Goal: Task Accomplishment & Management: Manage account settings

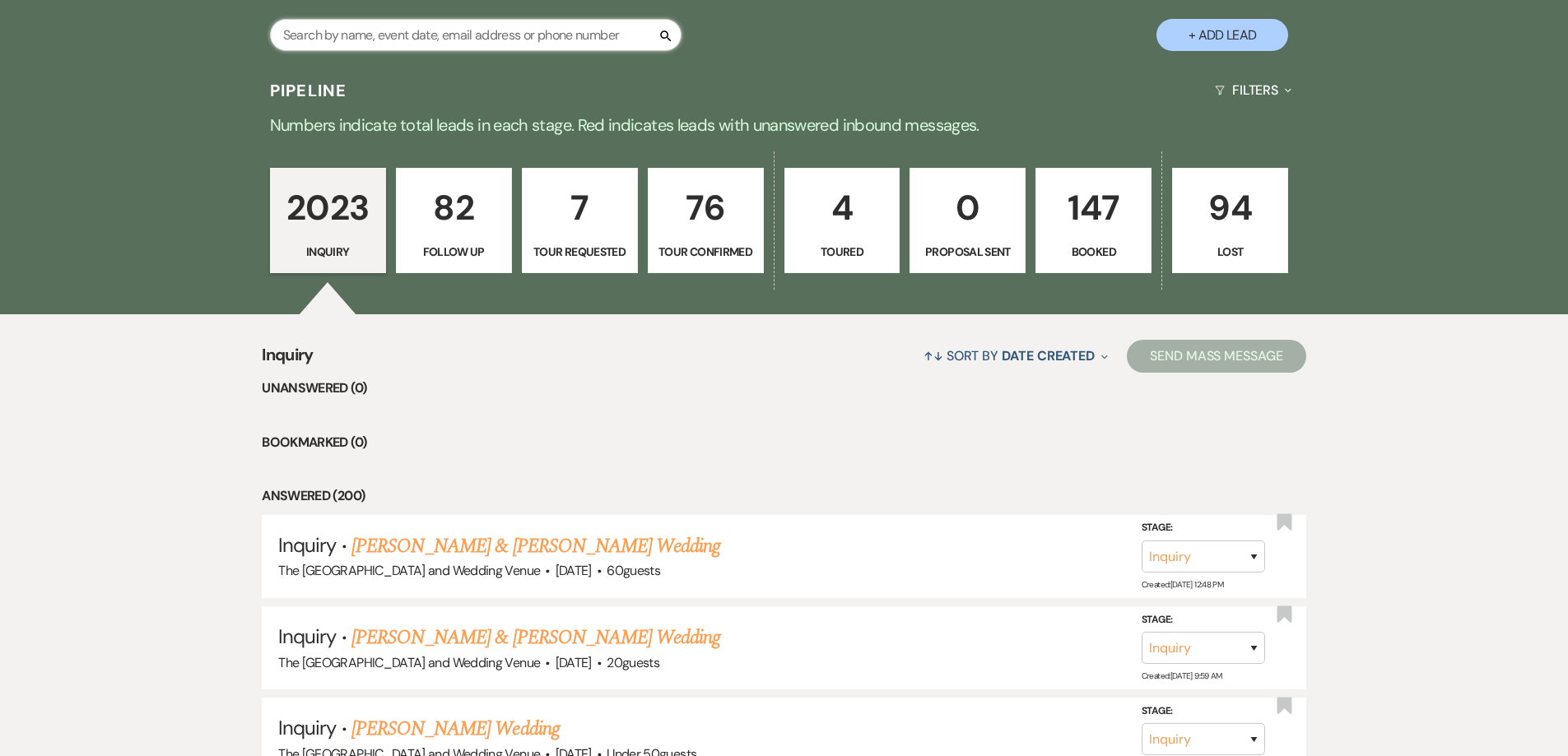
click at [526, 39] on input "text" at bounding box center [475, 34] width 412 height 32
type input "[PERSON_NAME]"
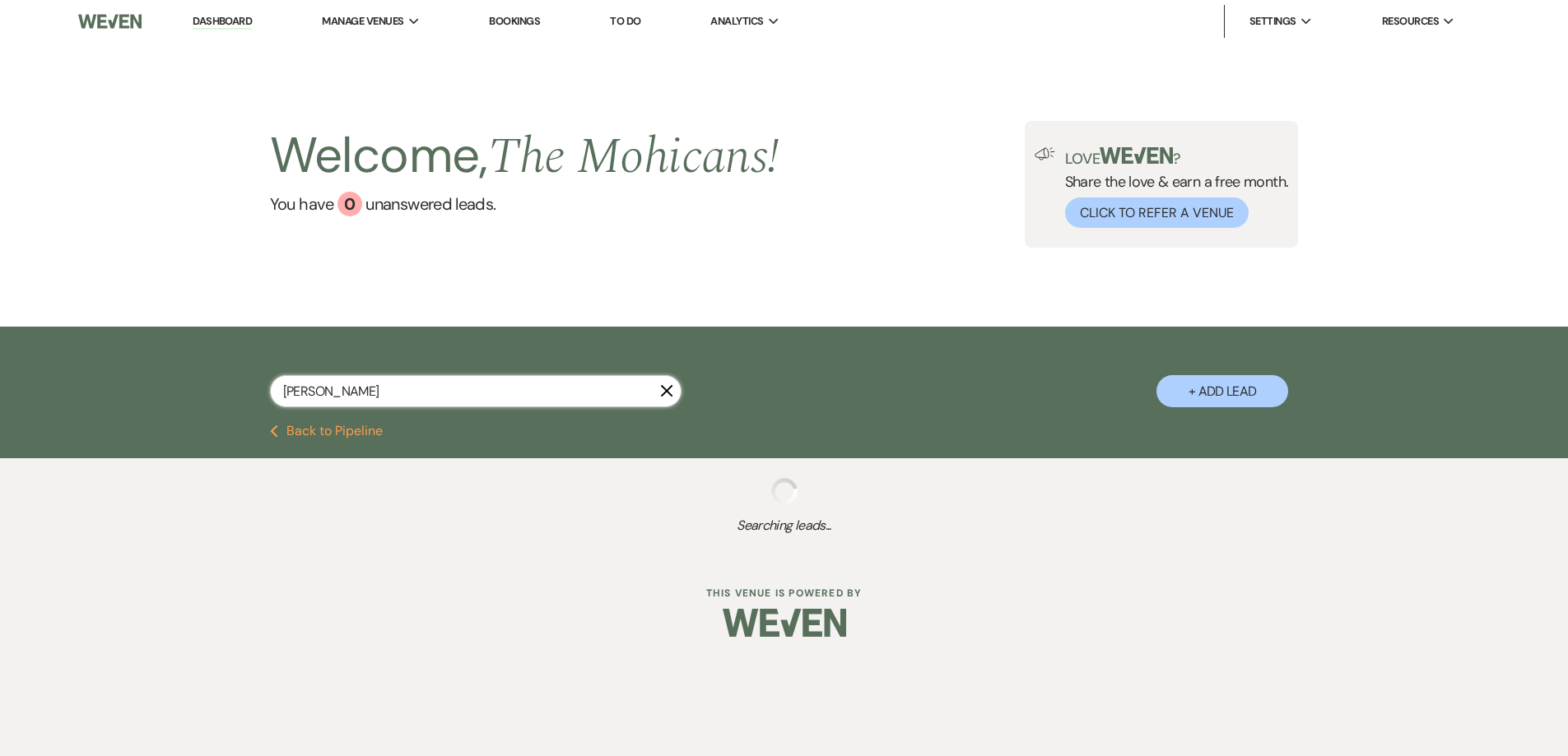
select select "8"
select select "4"
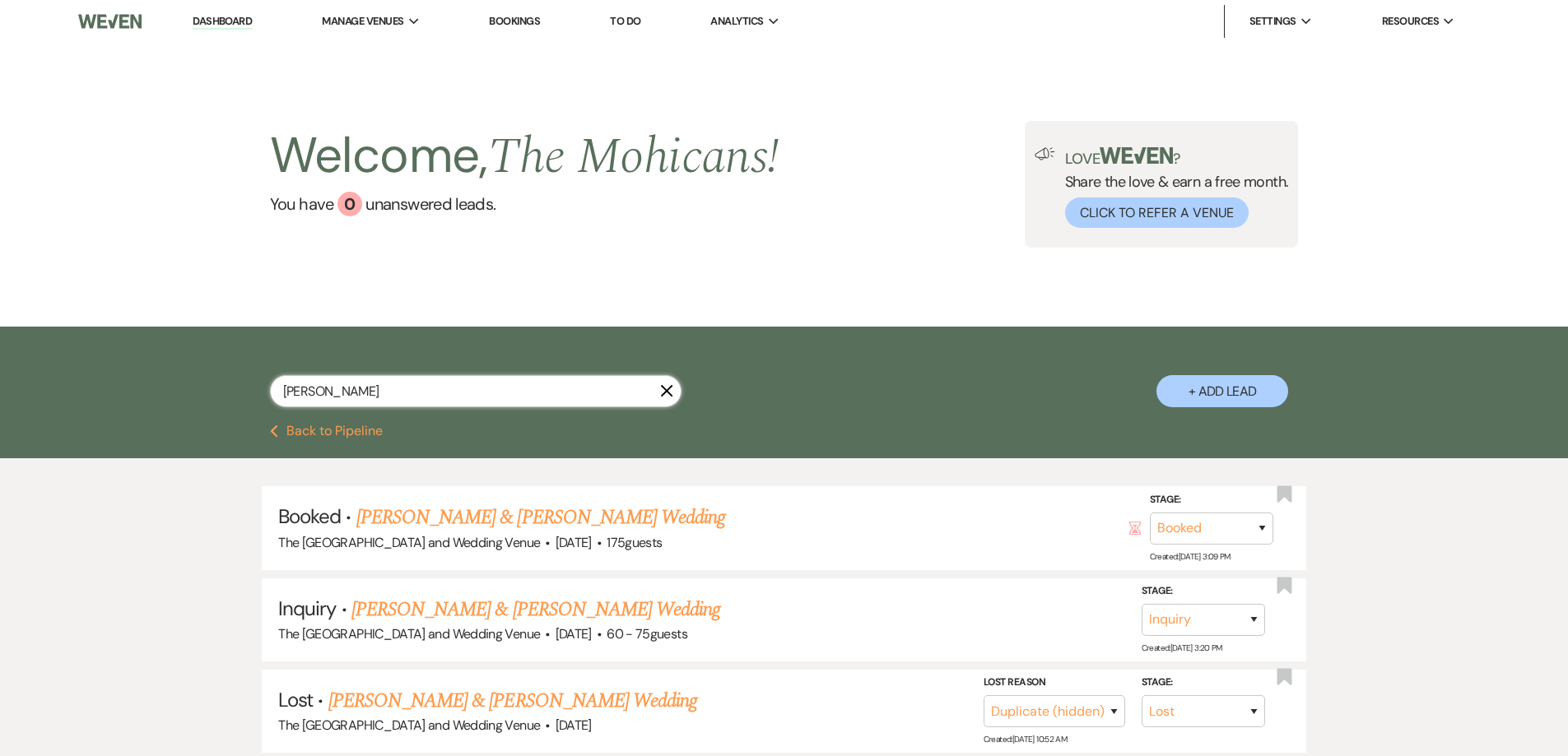
scroll to position [96, 0]
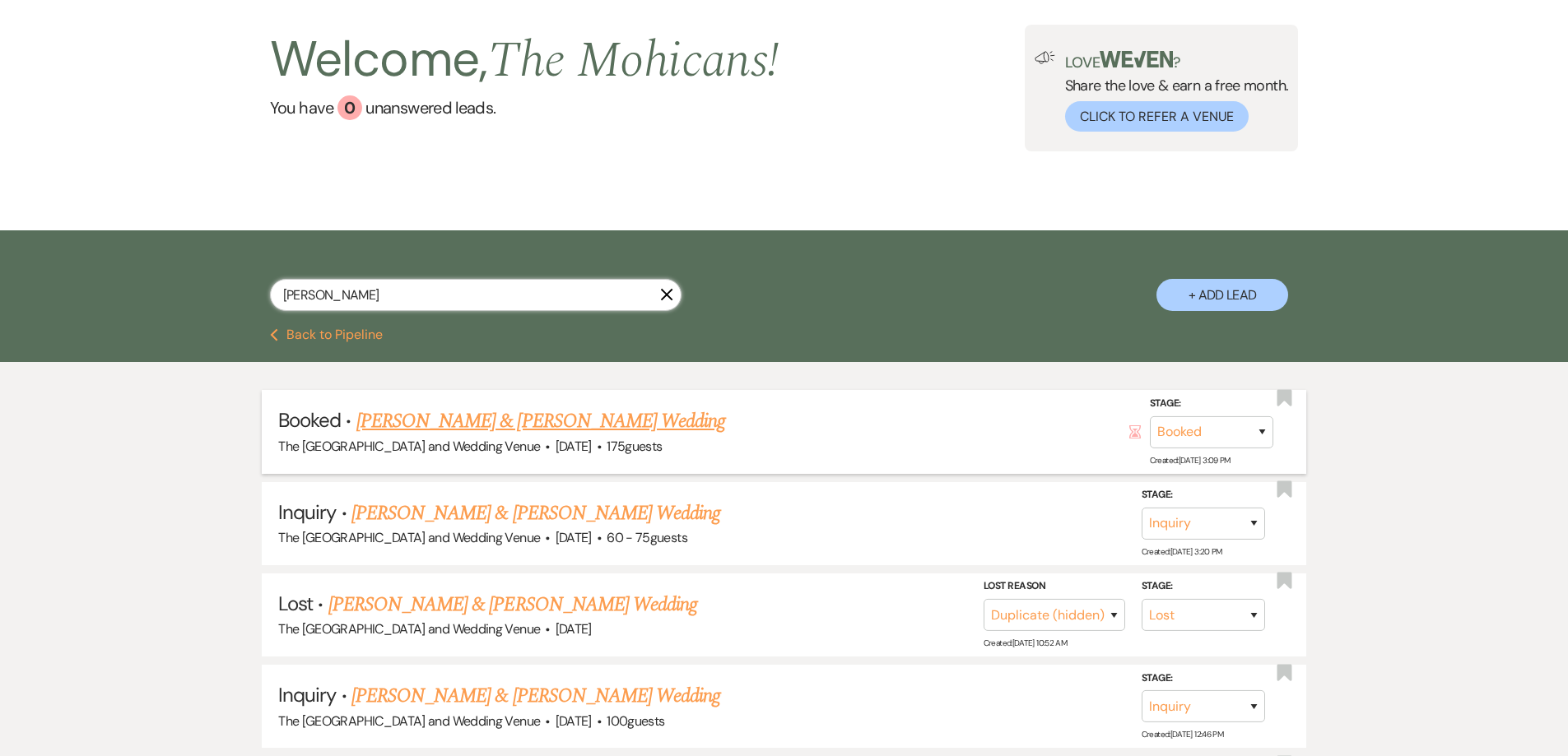
type input "[PERSON_NAME]"
click at [577, 416] on link "[PERSON_NAME] & [PERSON_NAME] Wedding" at bounding box center [541, 421] width 369 height 30
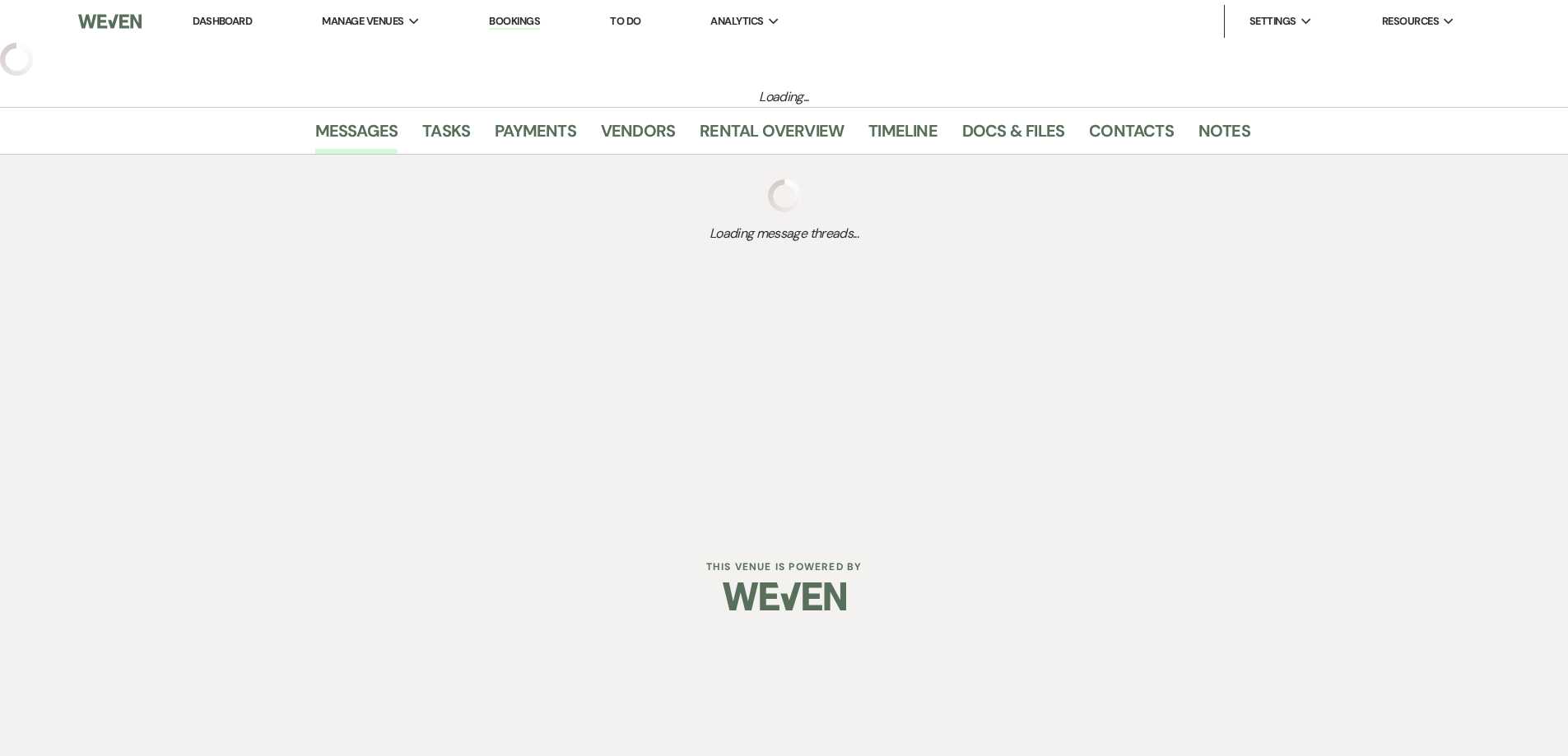
select select "5"
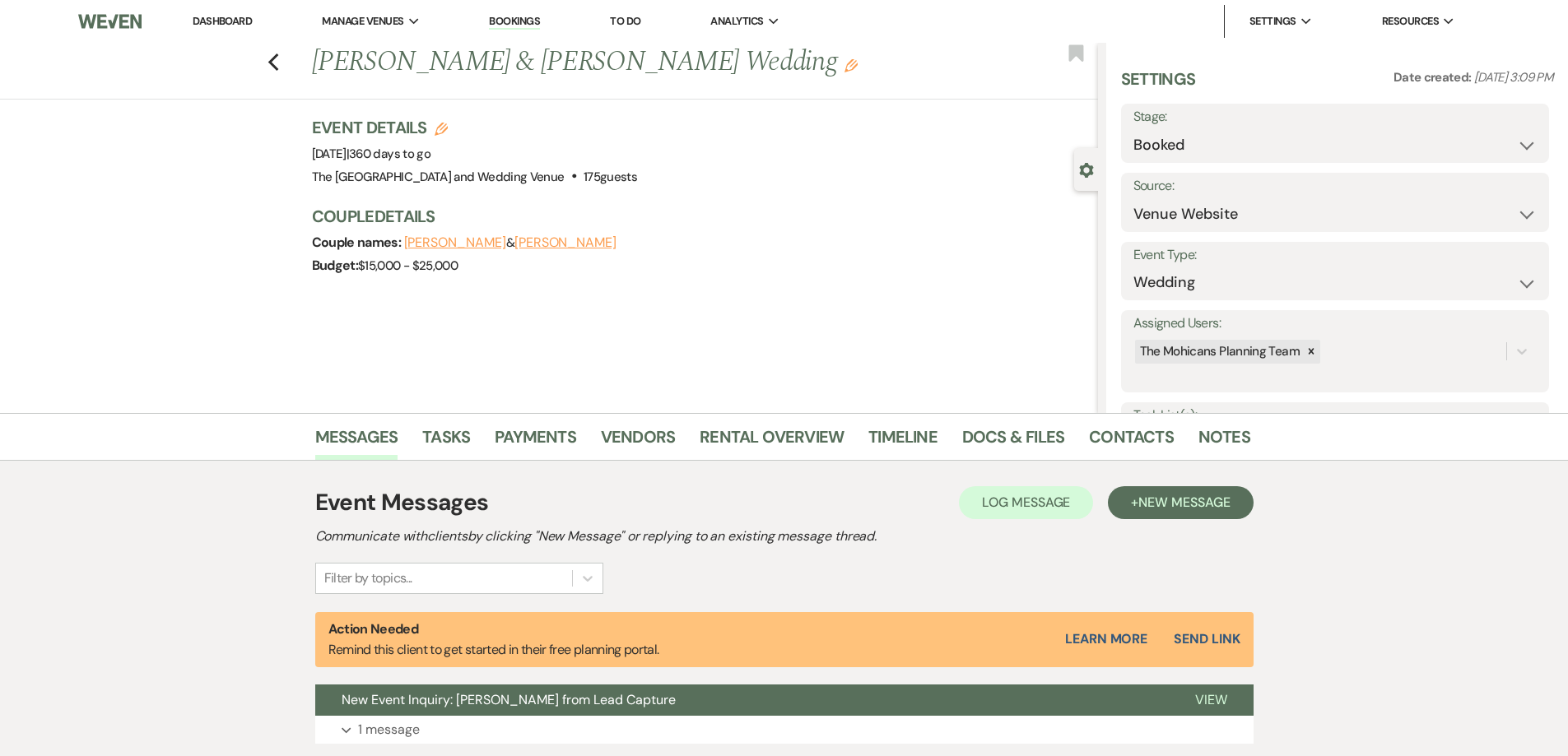
scroll to position [118, 0]
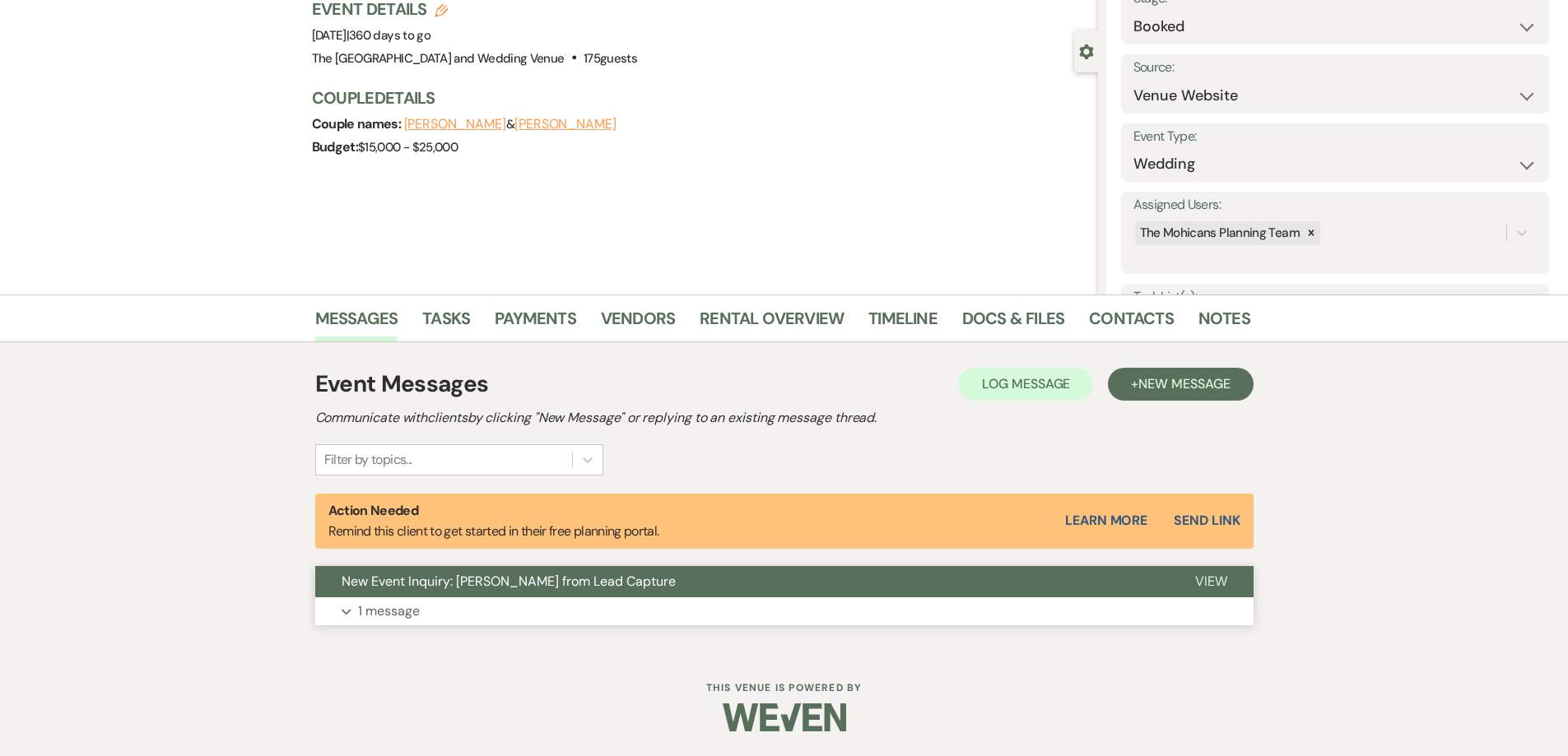
click at [400, 621] on p "1 message" at bounding box center [389, 611] width 62 height 22
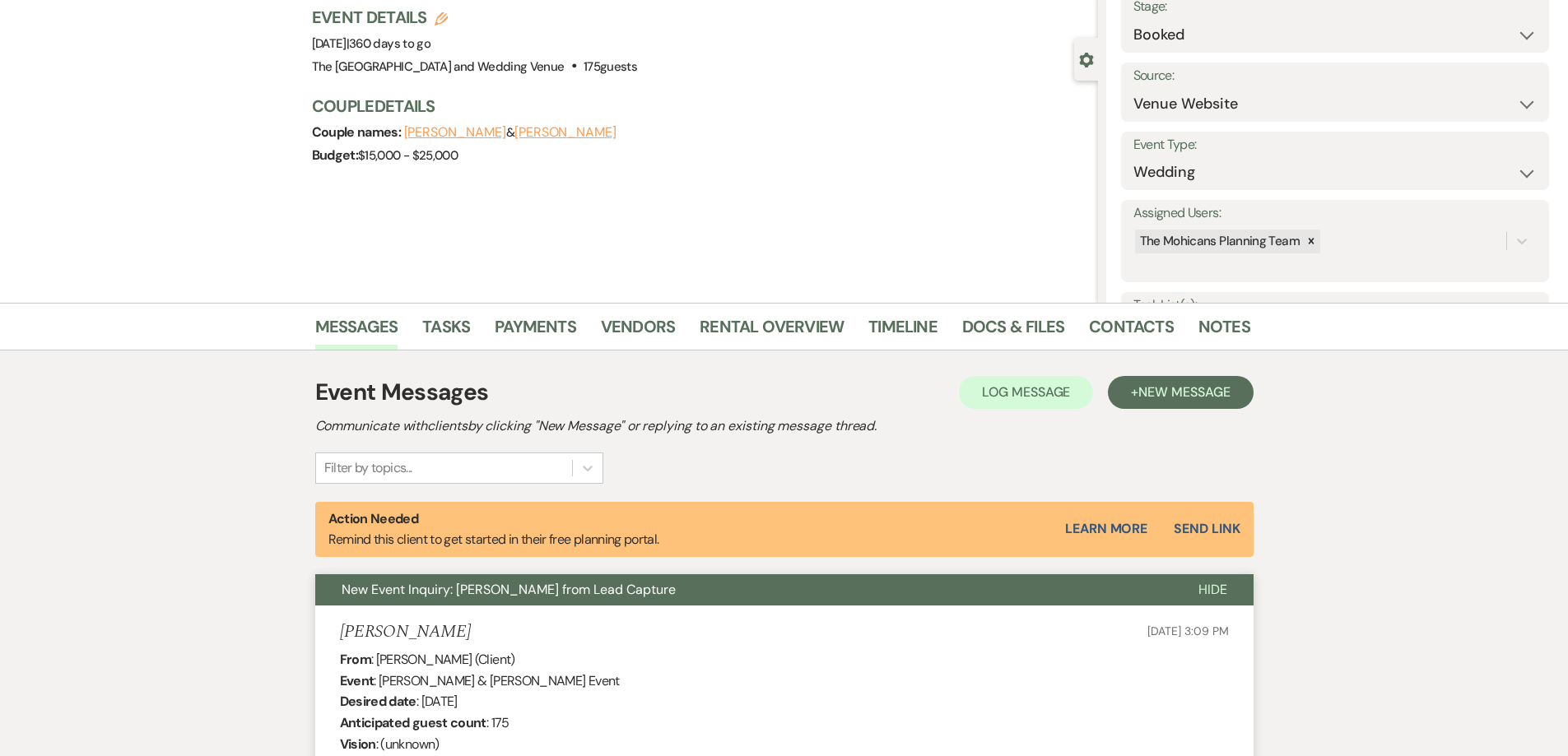
scroll to position [0, 0]
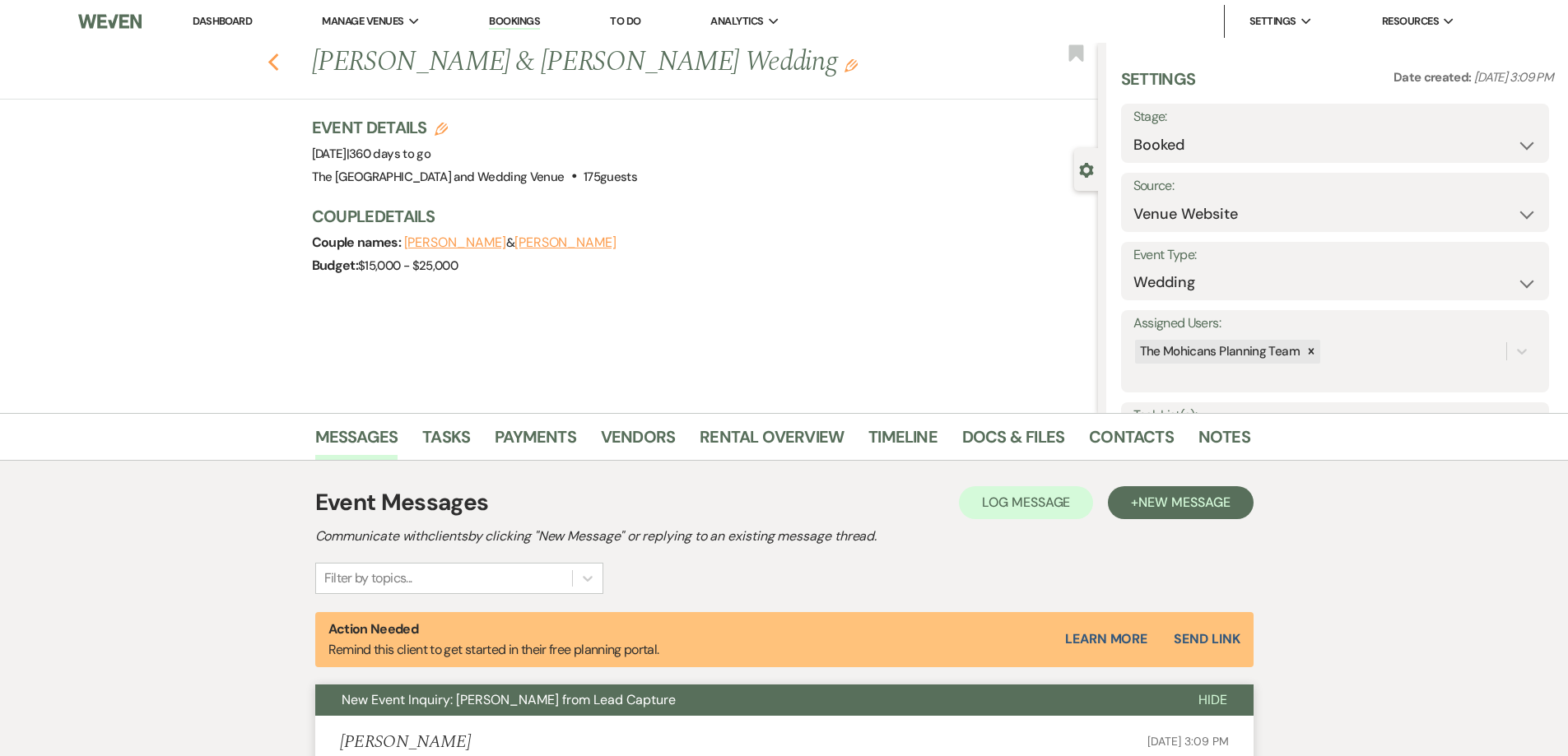
click at [280, 70] on icon "Previous" at bounding box center [274, 62] width 13 height 20
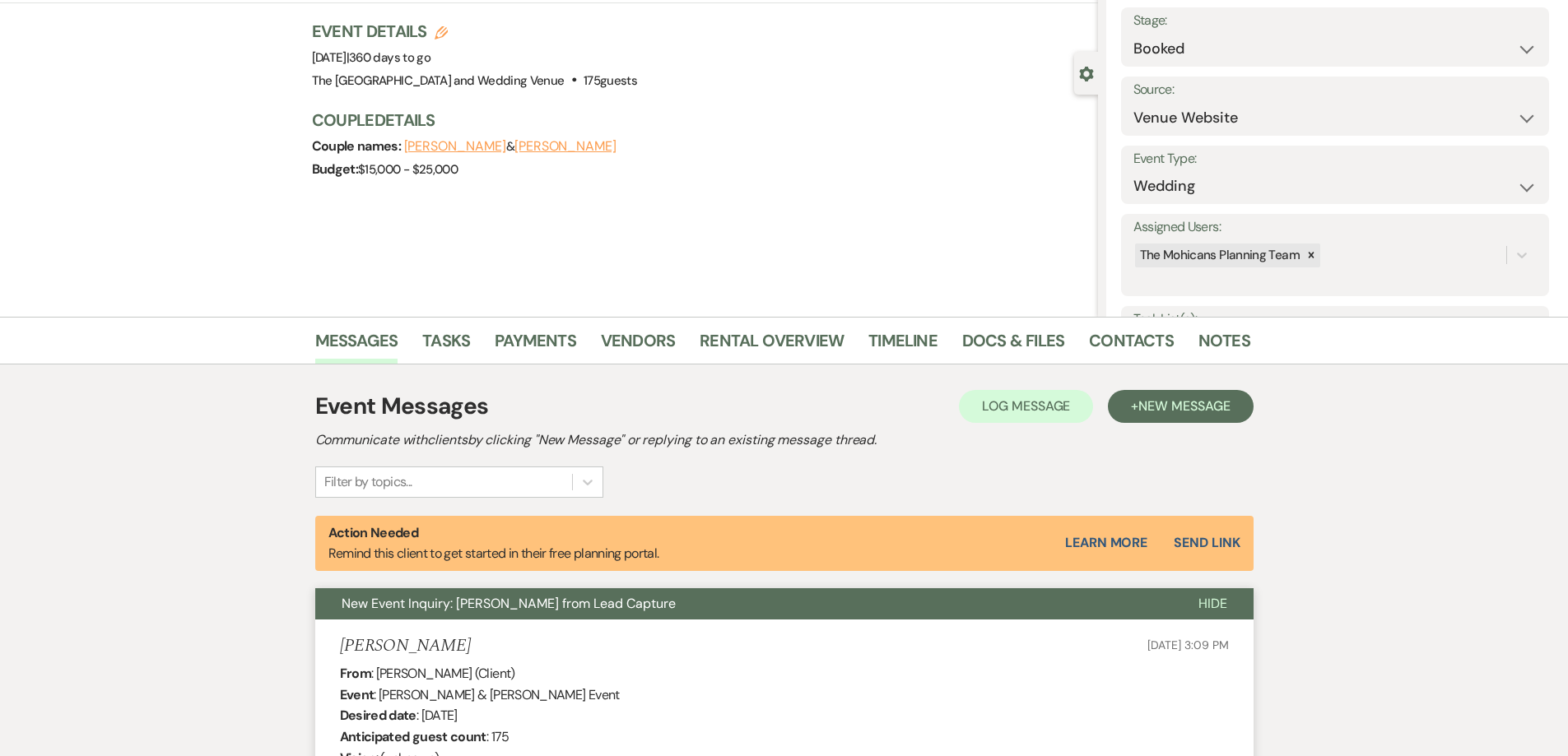
select select "8"
select select "4"
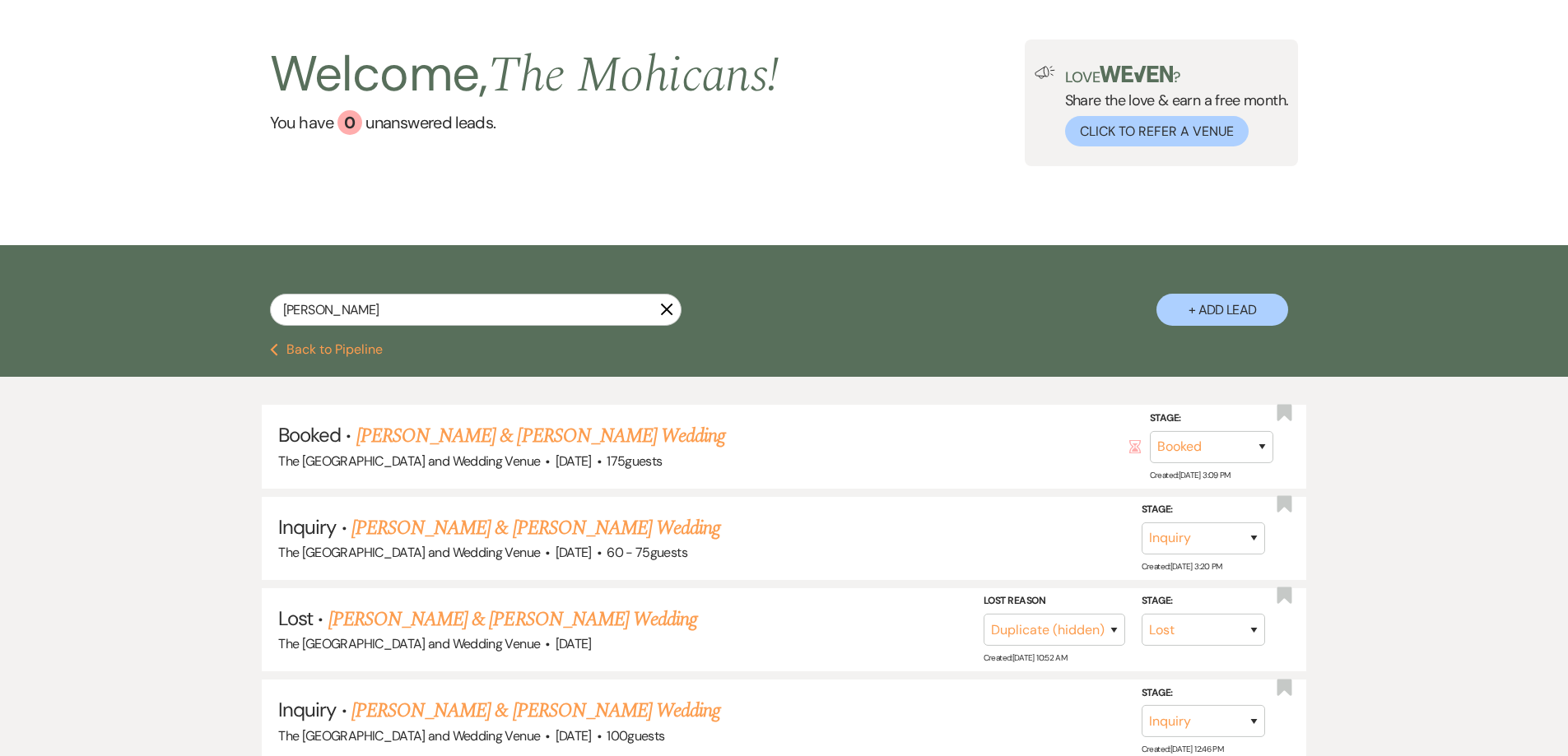
scroll to position [80, 0]
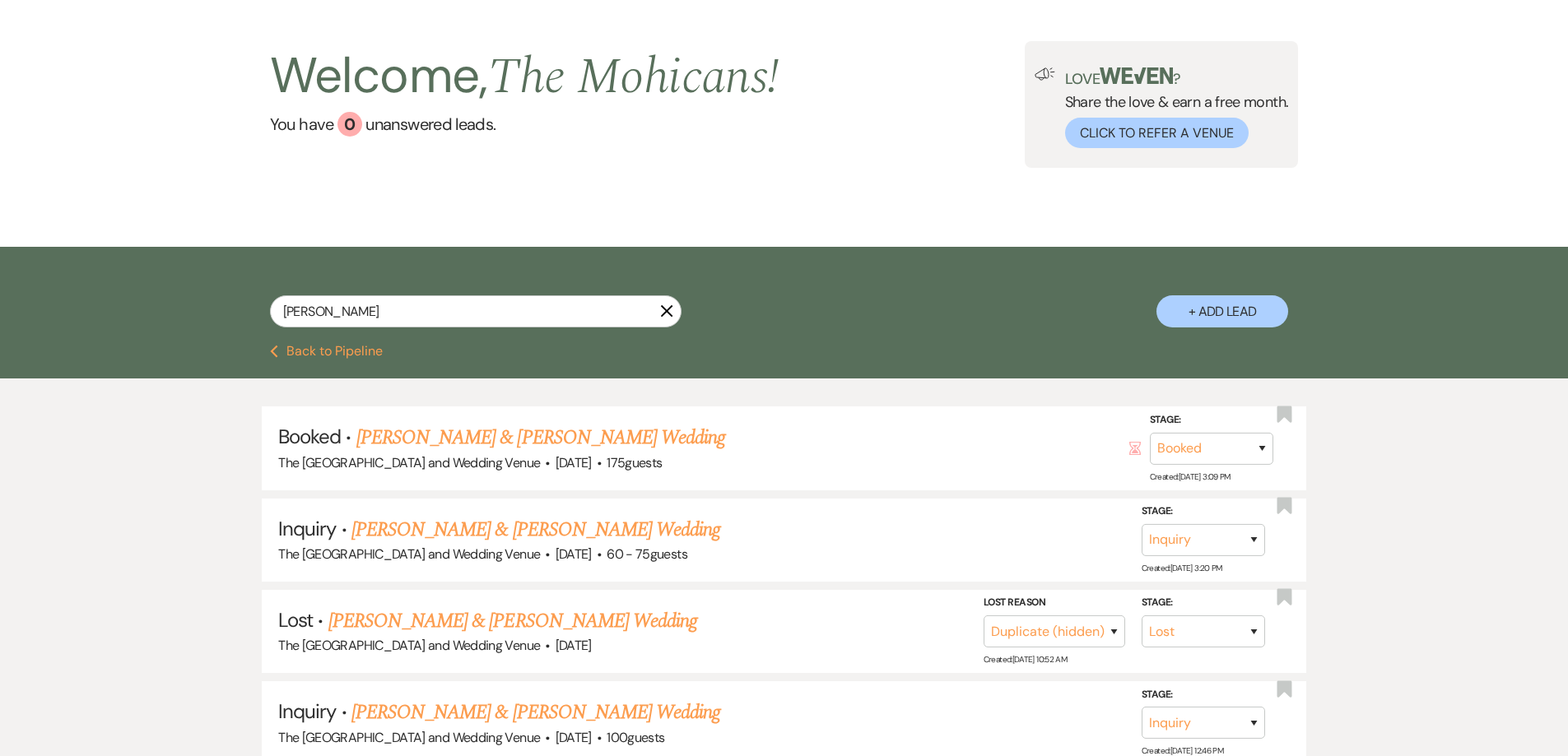
click at [330, 356] on button "Previous Back to Pipeline" at bounding box center [326, 351] width 113 height 14
